Goal: Task Accomplishment & Management: Complete application form

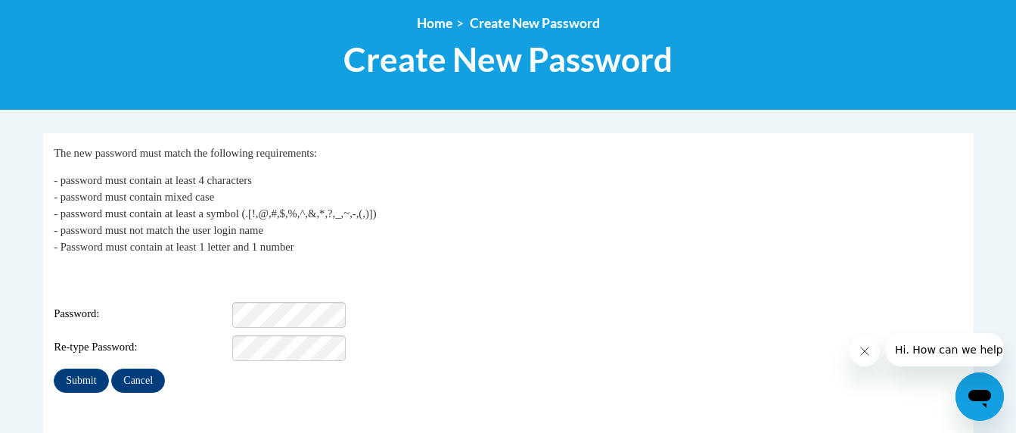
scroll to position [189, 0]
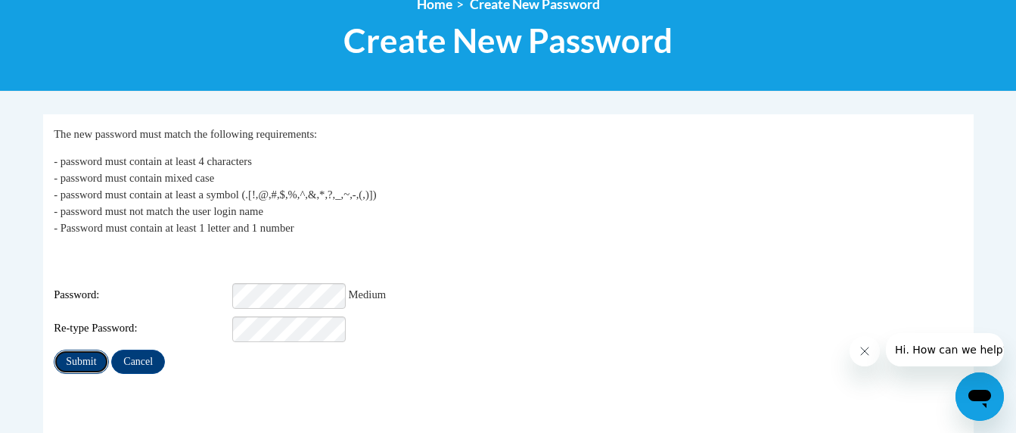
click at [77, 354] on input "Submit" at bounding box center [81, 361] width 54 height 24
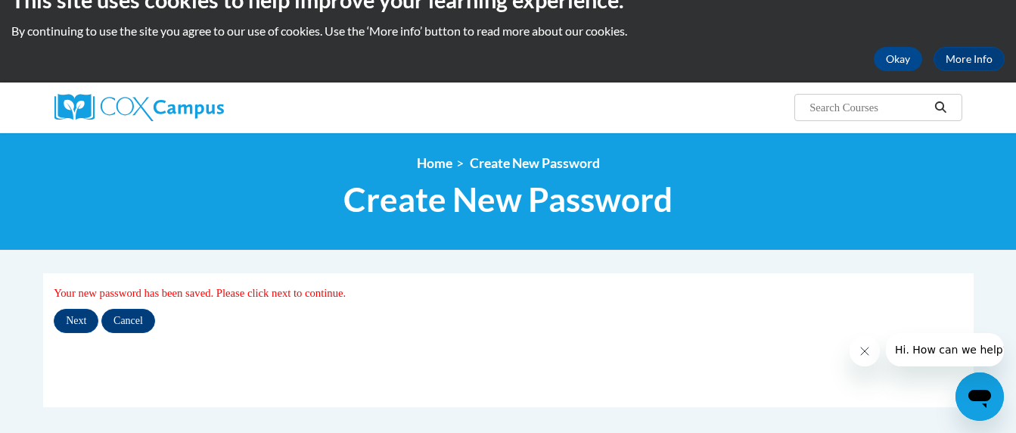
scroll to position [60, 0]
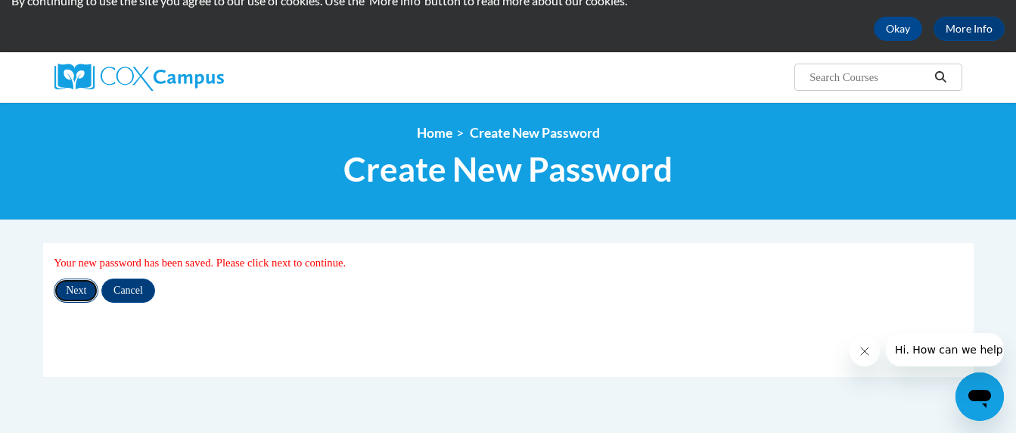
click at [75, 290] on input "Next" at bounding box center [76, 290] width 45 height 24
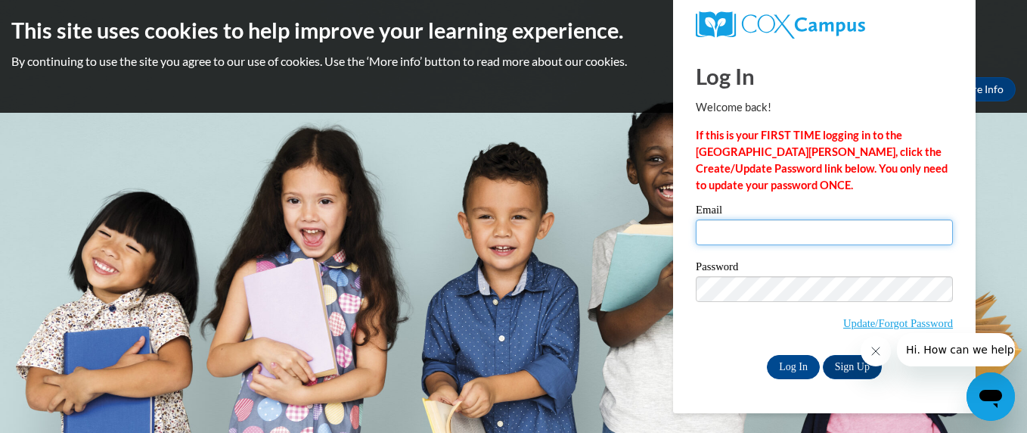
click at [728, 235] on input "Email" at bounding box center [824, 232] width 257 height 26
type input "[EMAIL_ADDRESS][DOMAIN_NAME]"
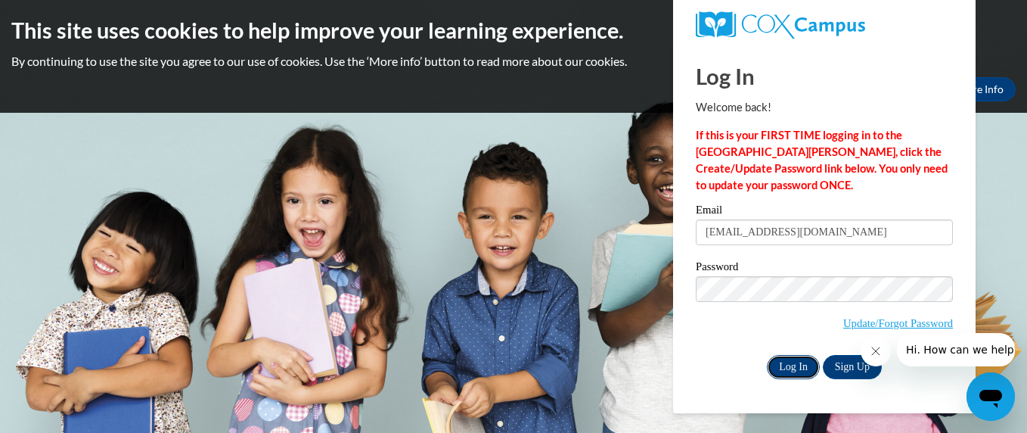
click at [801, 363] on input "Log In" at bounding box center [793, 367] width 53 height 24
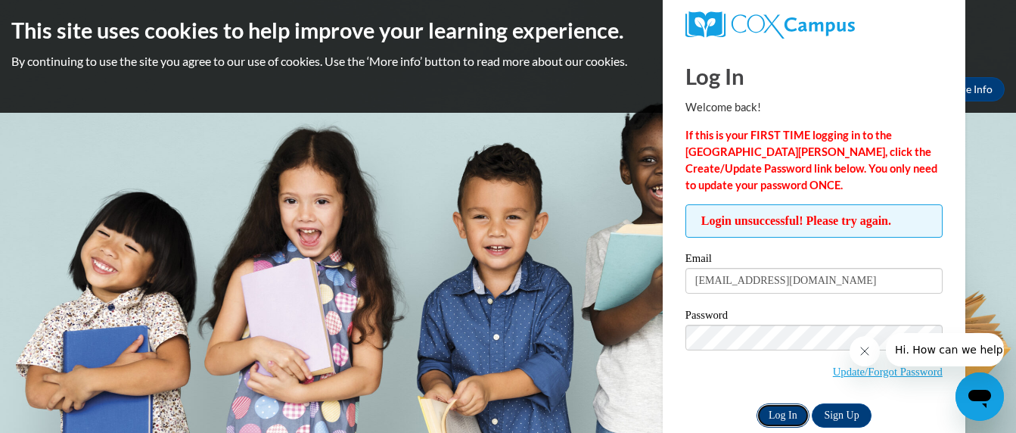
click at [790, 411] on input "Log In" at bounding box center [782, 415] width 53 height 24
click at [838, 371] on link "Update/Forgot Password" at bounding box center [888, 371] width 110 height 12
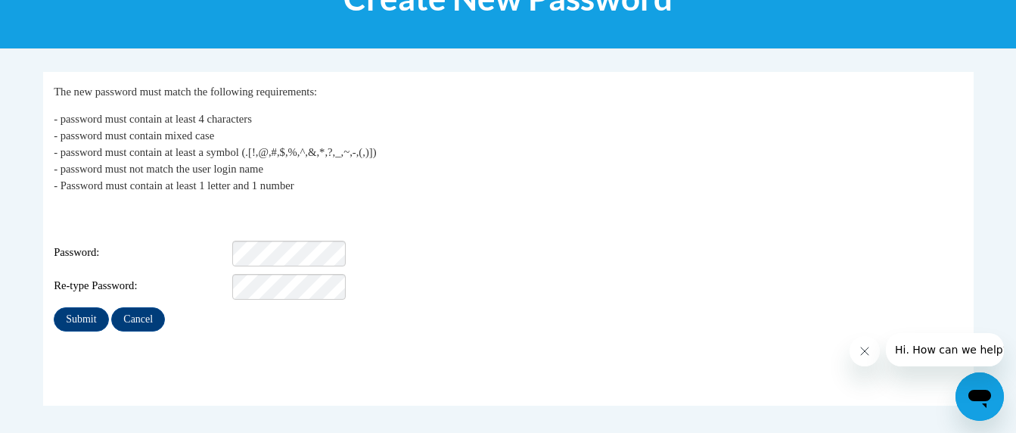
scroll to position [262, 0]
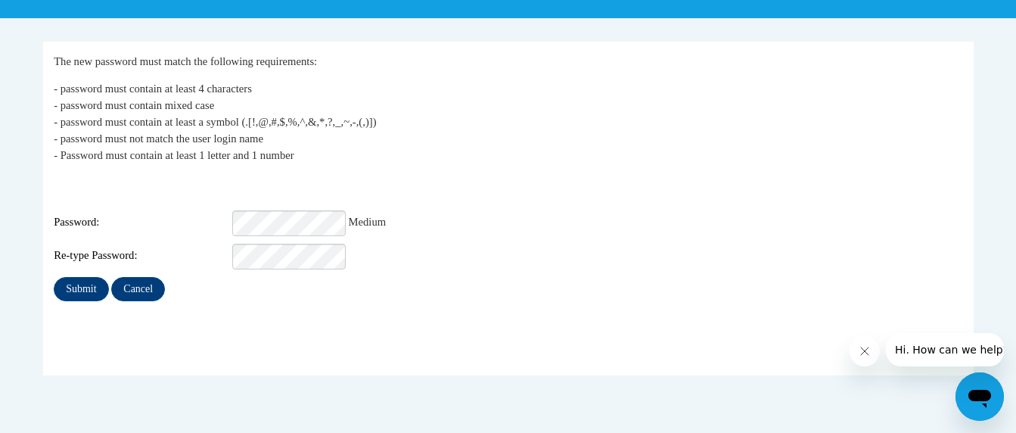
click at [669, 281] on div "Submit Cancel" at bounding box center [508, 289] width 908 height 24
click at [73, 287] on input "Submit" at bounding box center [81, 289] width 54 height 24
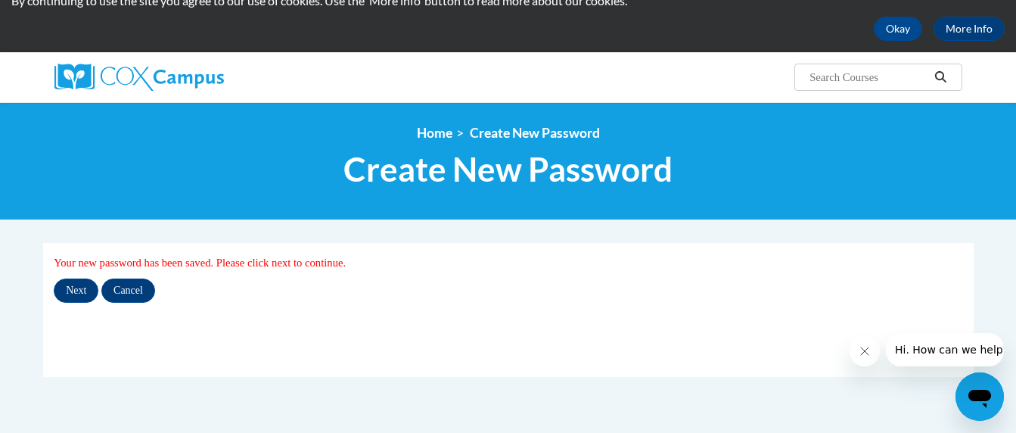
scroll to position [91, 0]
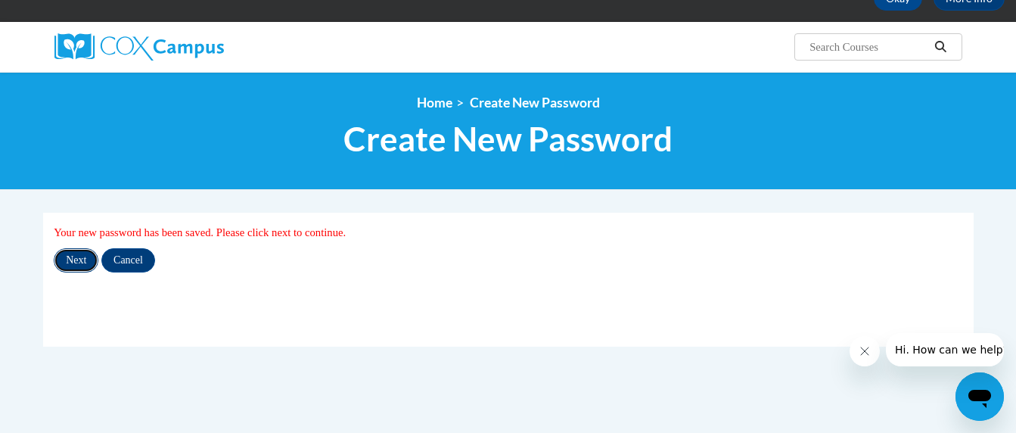
click at [75, 255] on input "Next" at bounding box center [76, 260] width 45 height 24
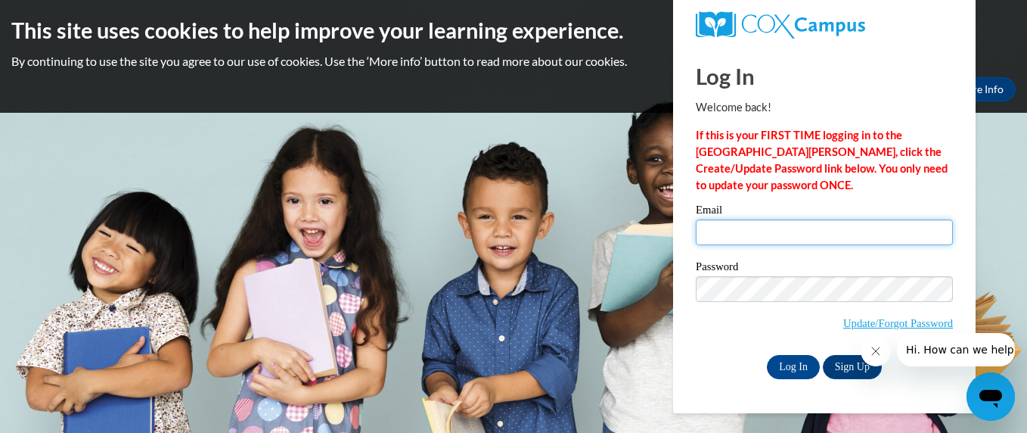
click at [780, 234] on input "Email" at bounding box center [824, 232] width 257 height 26
type input "vivjones@tmalions.com"
click at [709, 340] on div "Password Update/Forgot Password" at bounding box center [824, 305] width 257 height 89
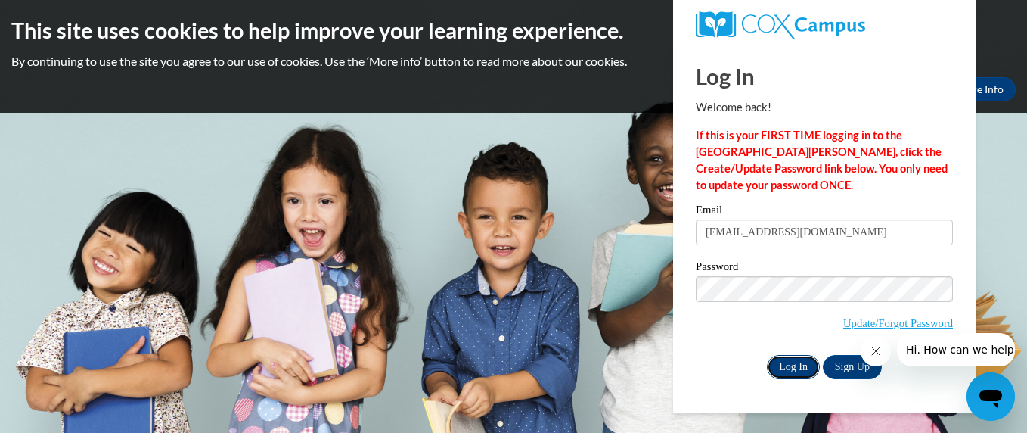
click at [794, 365] on input "Log In" at bounding box center [793, 367] width 53 height 24
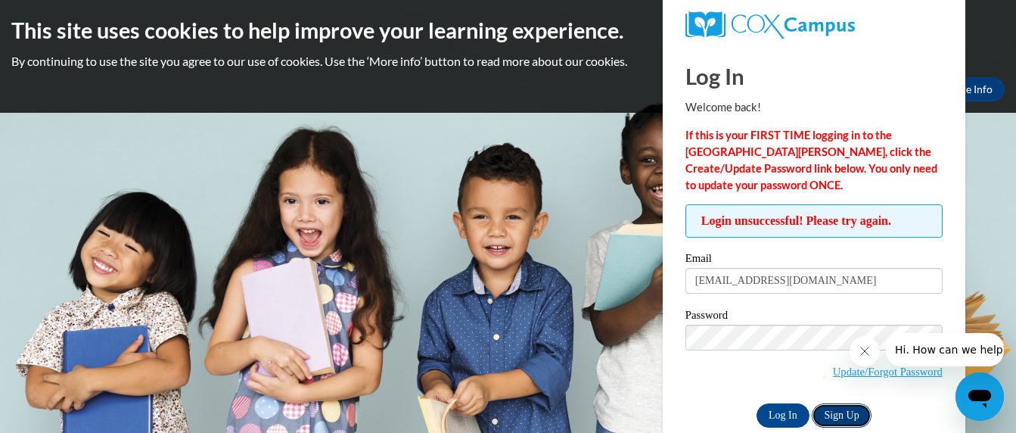
click at [849, 414] on link "Sign Up" at bounding box center [840, 415] width 59 height 24
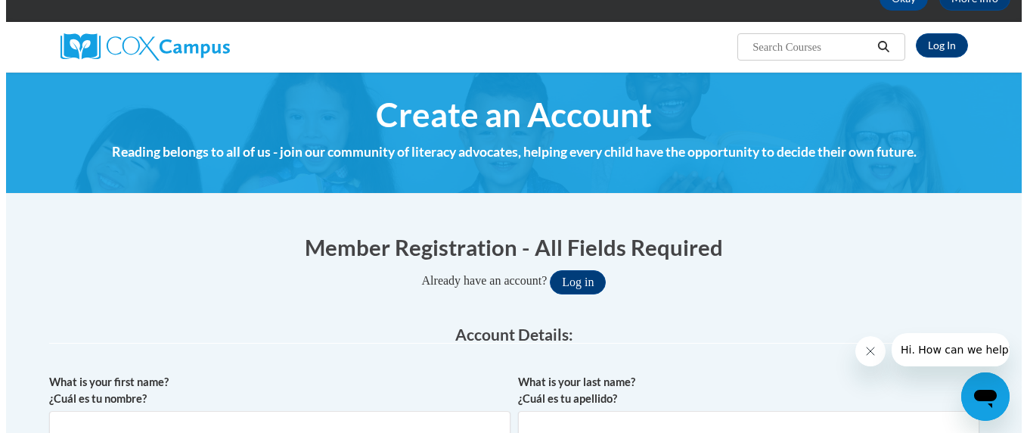
scroll to position [131, 0]
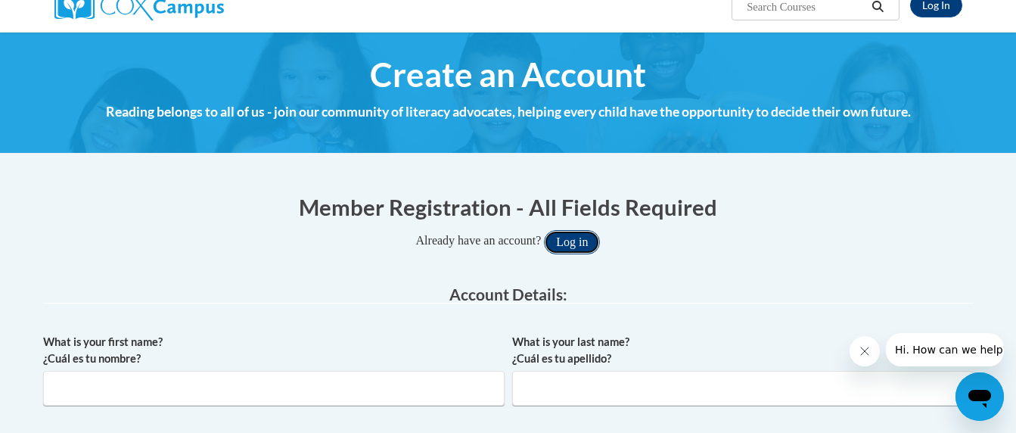
click at [576, 236] on button "Log in" at bounding box center [572, 242] width 56 height 24
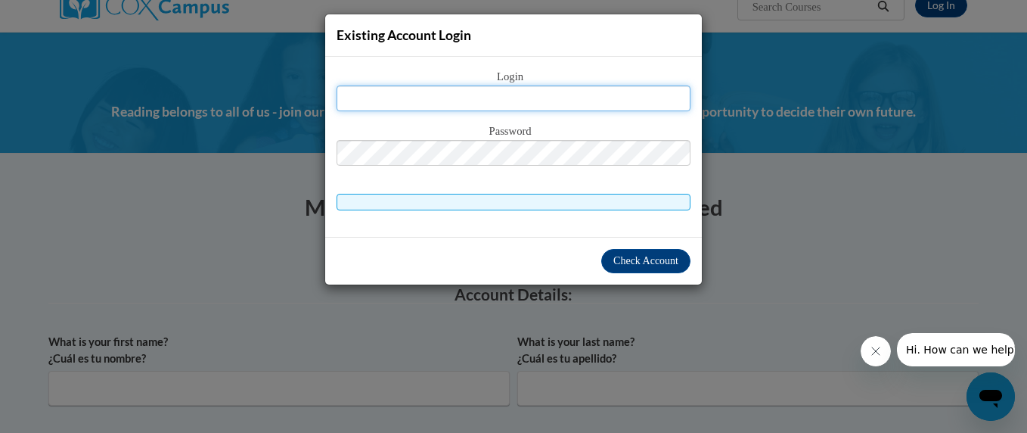
click at [394, 99] on input "text" at bounding box center [514, 98] width 354 height 26
type input "vjones@tmalions.com"
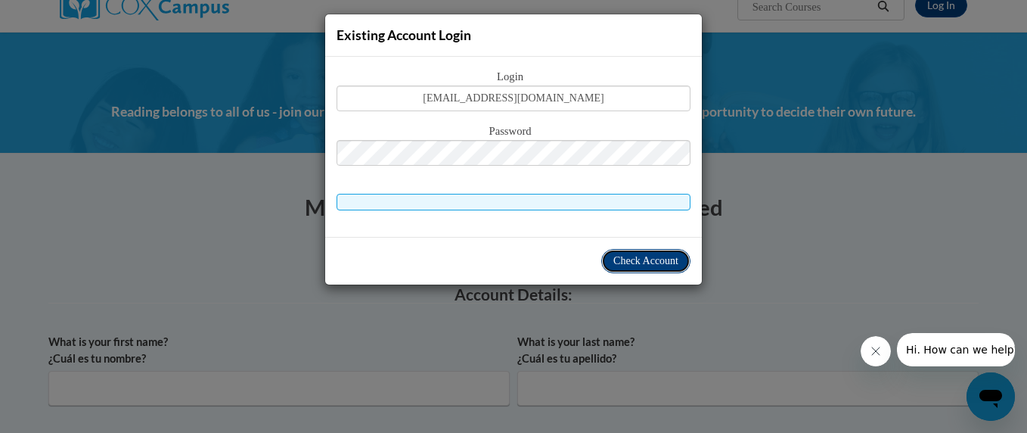
click at [638, 261] on span "Check Account" at bounding box center [645, 260] width 65 height 11
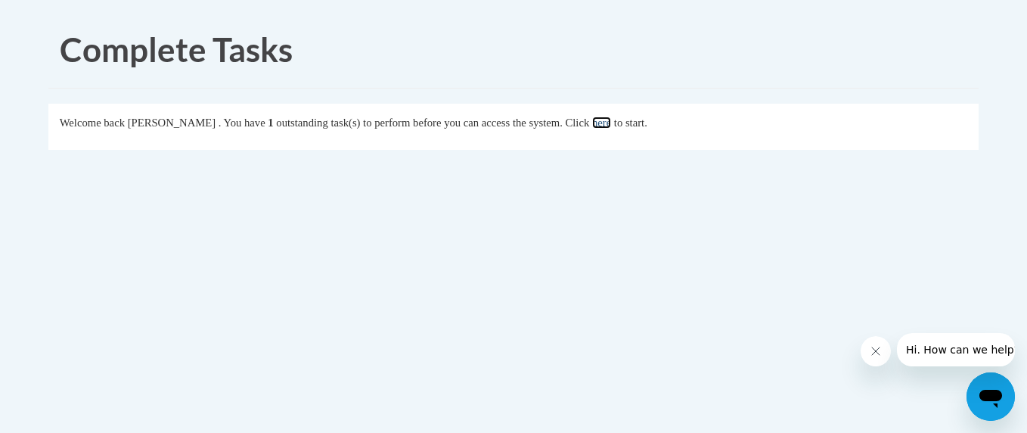
click at [611, 123] on link "here" at bounding box center [601, 122] width 19 height 12
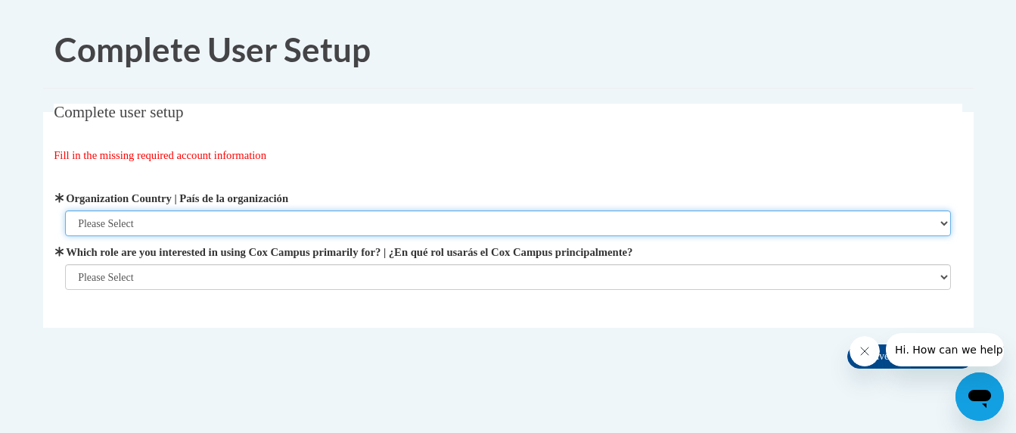
click at [170, 223] on select "Please Select [GEOGRAPHIC_DATA] | [GEOGRAPHIC_DATA] Outside of [GEOGRAPHIC_DATA…" at bounding box center [508, 223] width 886 height 26
select select "ad49bcad-a171-4b2e-b99c-48b446064914"
click at [65, 210] on select "Please Select United States | Estados Unidos Outside of the United States | Fue…" at bounding box center [508, 223] width 886 height 26
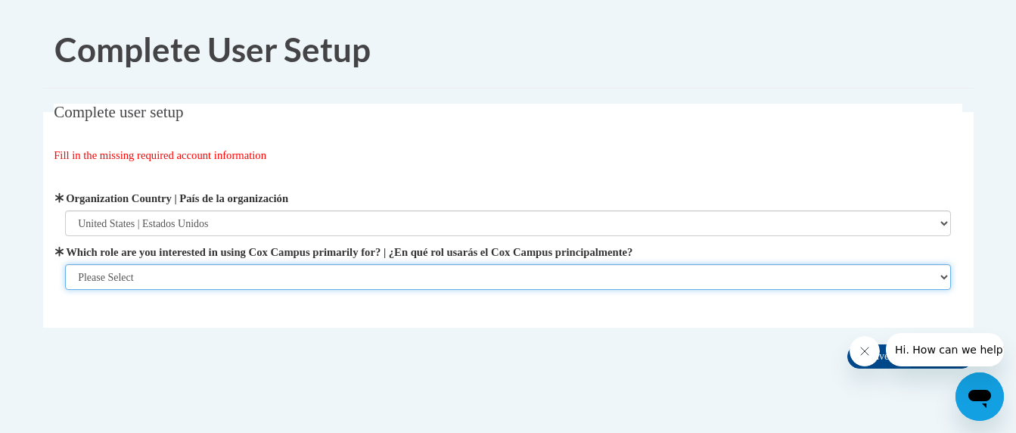
click at [944, 280] on select "Please Select College/University | Colegio/Universidad Community/Nonprofit Part…" at bounding box center [508, 277] width 886 height 26
select select "fbf2d438-af2f-41f8-98f1-81c410e29de3"
click at [65, 290] on select "Please Select College/University | Colegio/Universidad Community/Nonprofit Part…" at bounding box center [508, 277] width 886 height 26
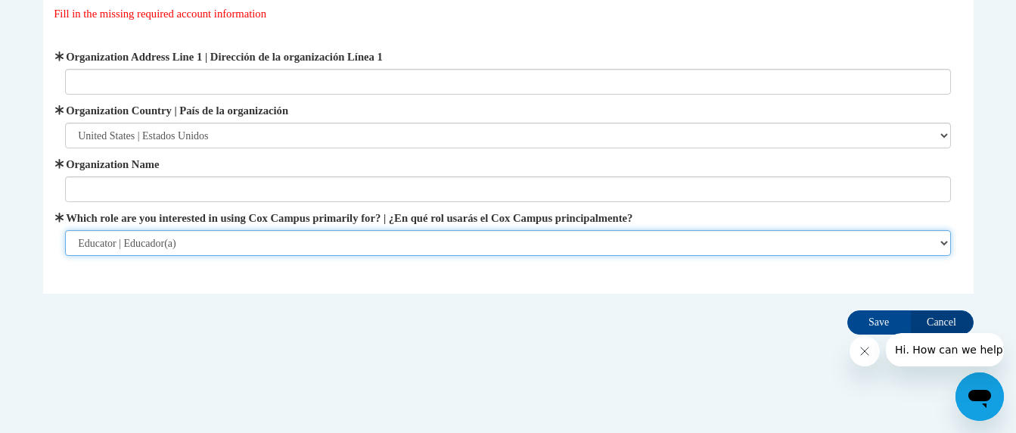
scroll to position [150, 0]
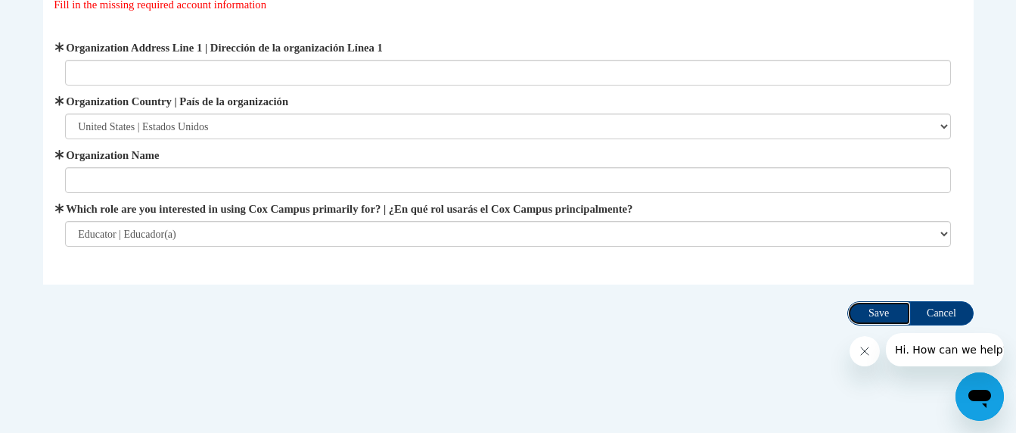
click at [883, 314] on input "Save" at bounding box center [879, 313] width 64 height 24
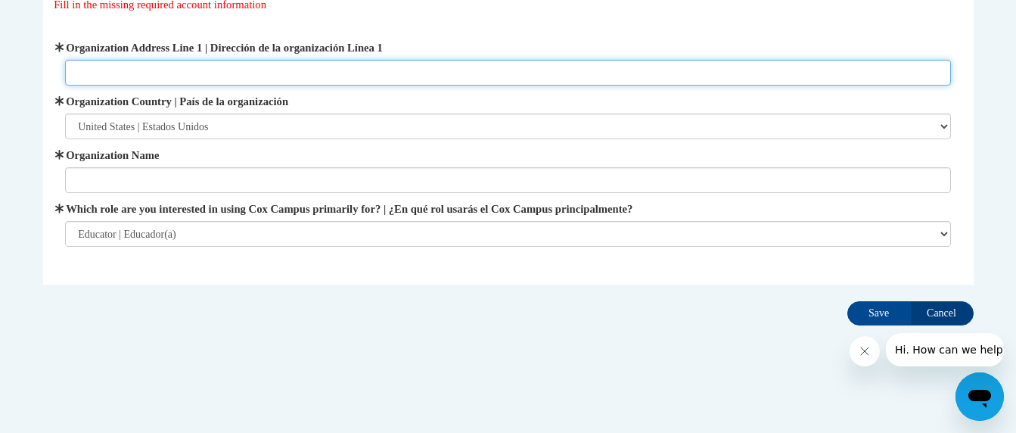
click at [206, 70] on input "Organization Address Line 1 | Dirección de la organización Línea 1" at bounding box center [508, 73] width 886 height 26
type input "120 school drive"
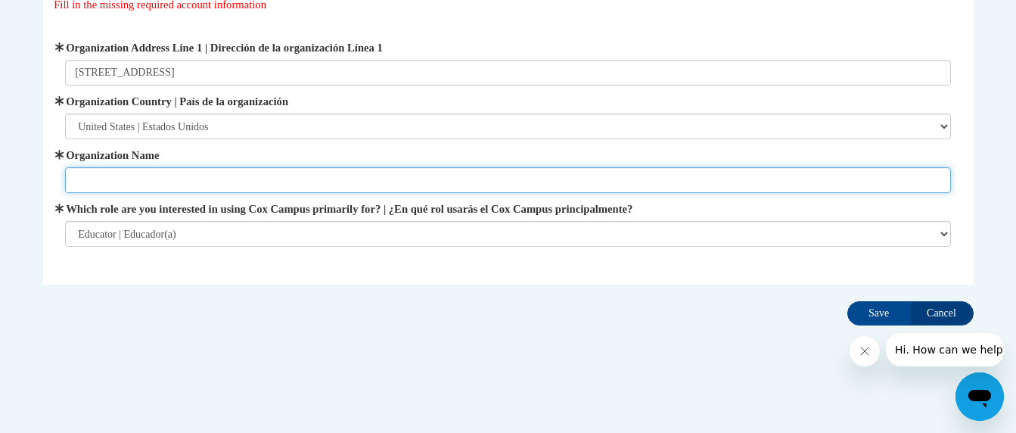
click at [146, 179] on input "Organization Name" at bounding box center [508, 180] width 886 height 26
type input "R"
type input "The Masters Academy"
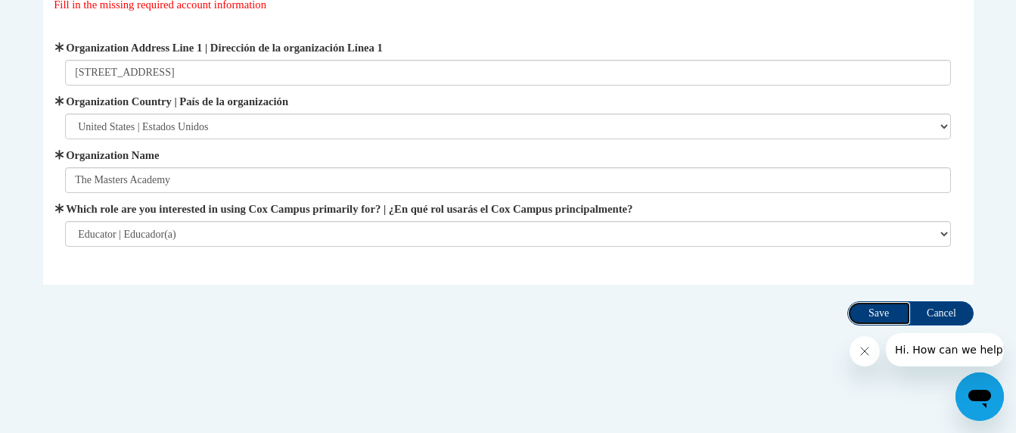
click at [881, 310] on input "Save" at bounding box center [879, 313] width 64 height 24
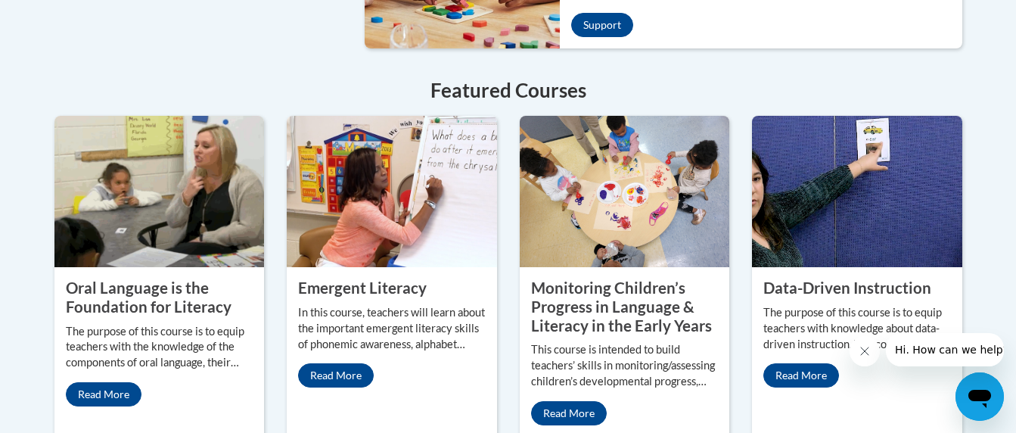
scroll to position [1249, 0]
